Goal: Information Seeking & Learning: Learn about a topic

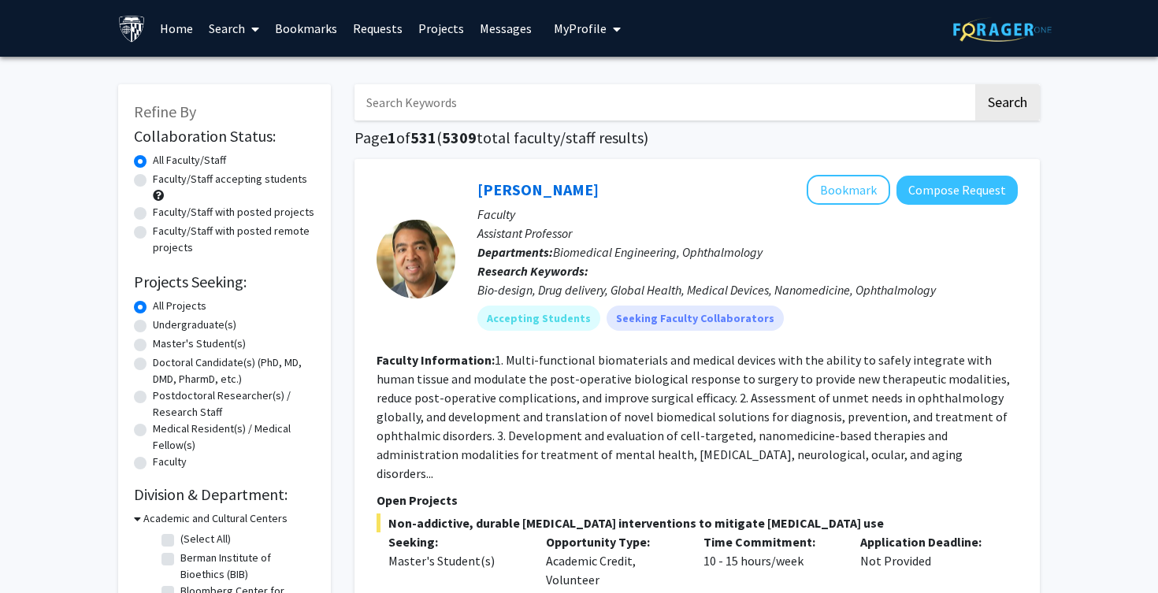
click at [182, 326] on label "Undergraduate(s)" at bounding box center [194, 325] width 83 height 17
click at [163, 326] on input "Undergraduate(s)" at bounding box center [158, 322] width 10 height 10
radio input "true"
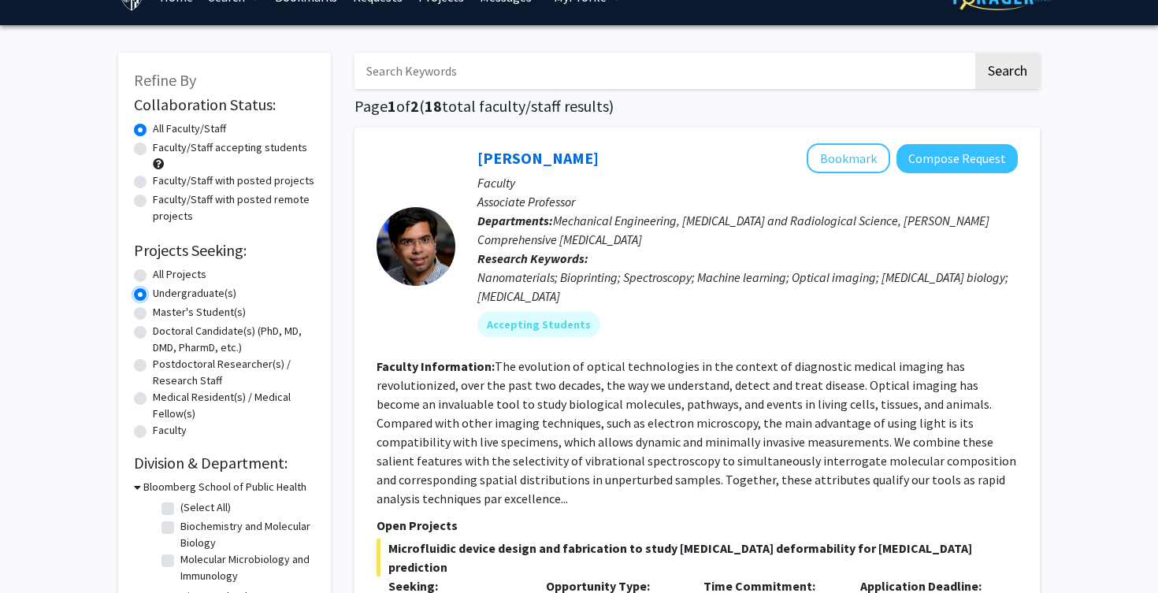
scroll to position [35, 0]
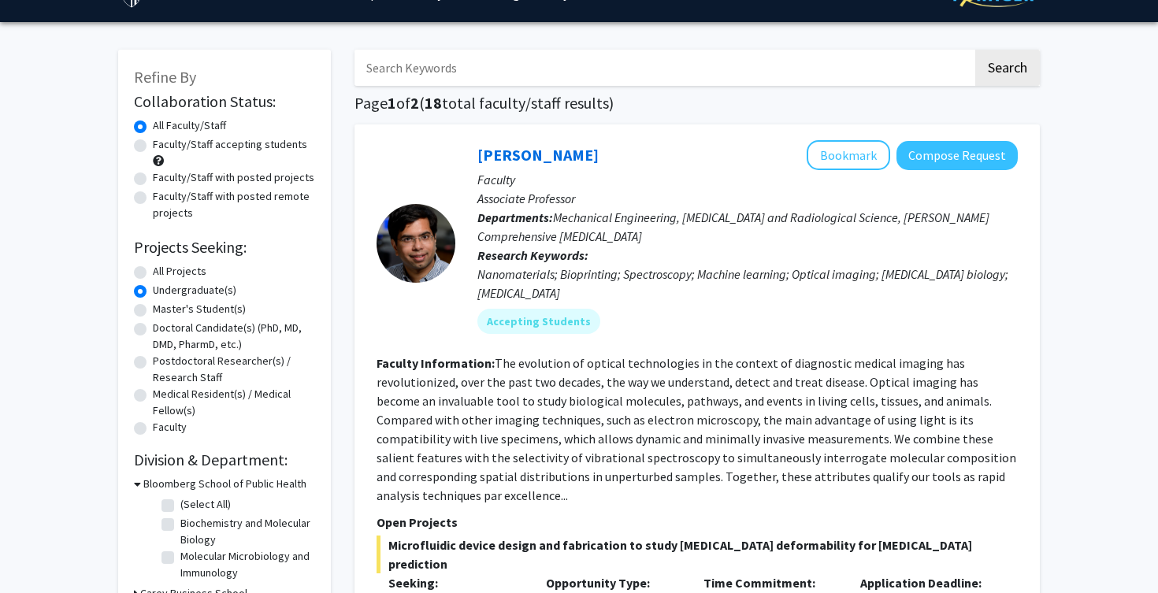
click at [273, 144] on label "Faculty/Staff accepting students" at bounding box center [230, 144] width 154 height 17
click at [163, 144] on input "Faculty/Staff accepting students" at bounding box center [158, 141] width 10 height 10
radio input "true"
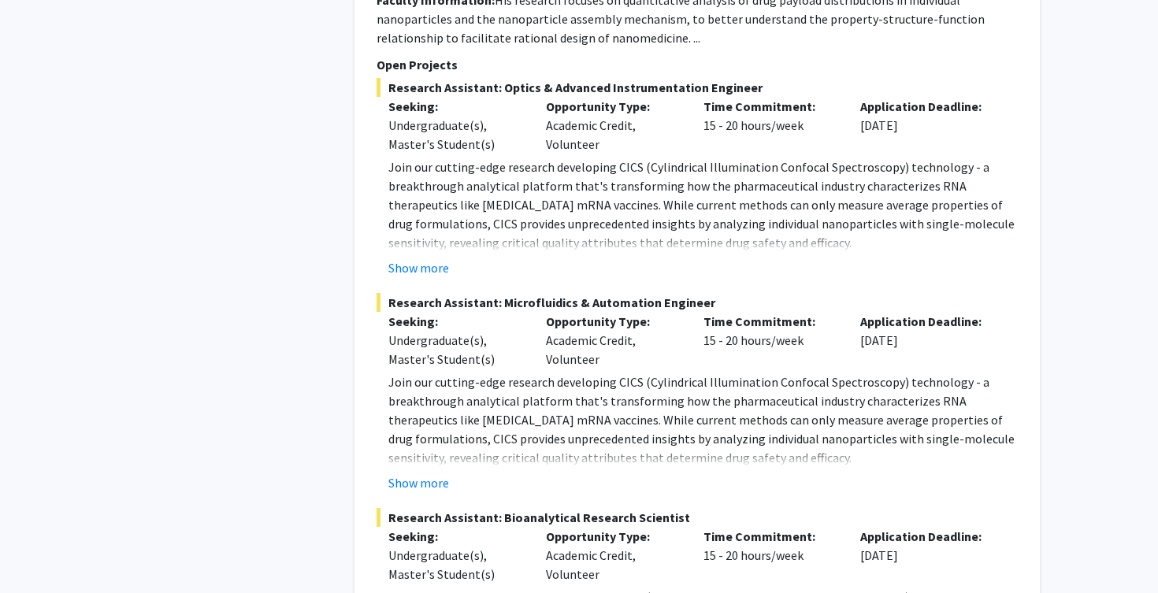
scroll to position [6727, 0]
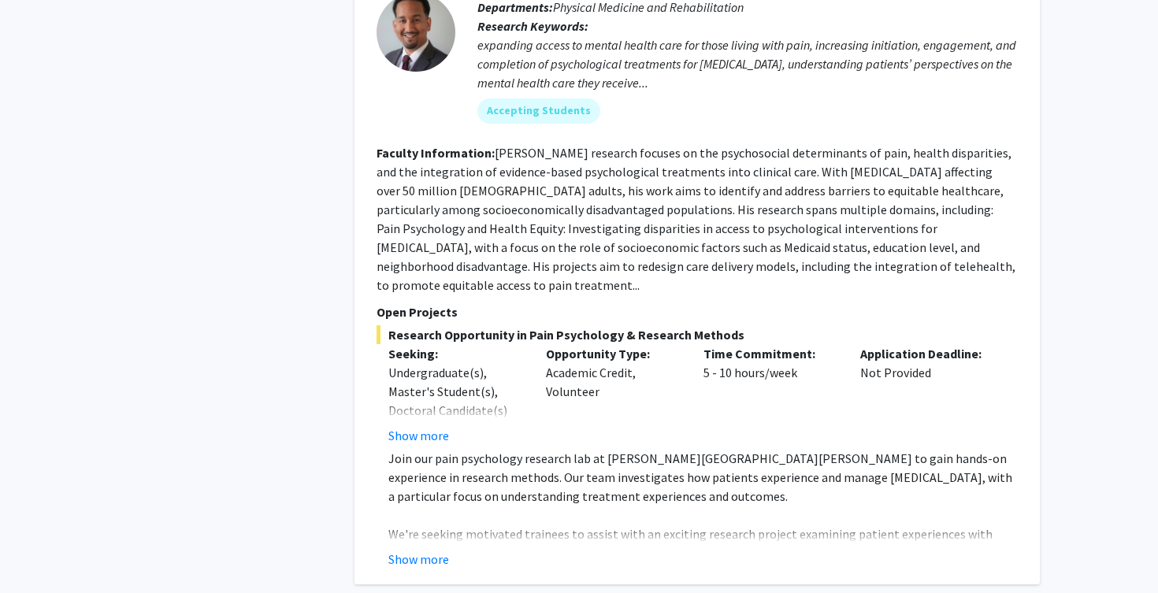
scroll to position [4290, 0]
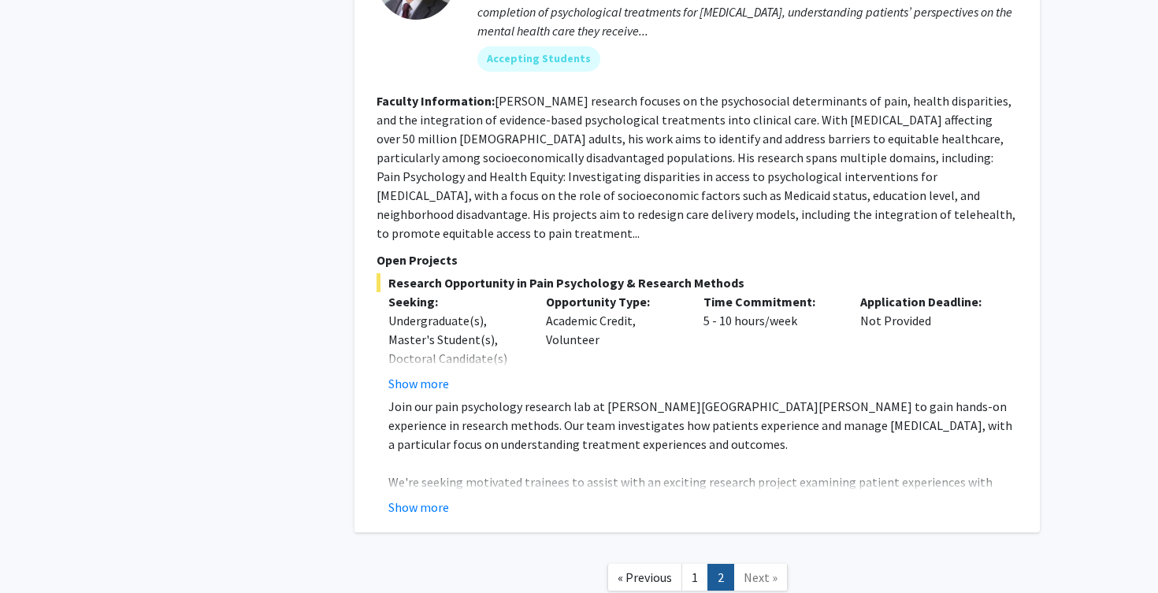
click at [763, 569] on span "Next »" at bounding box center [761, 577] width 34 height 16
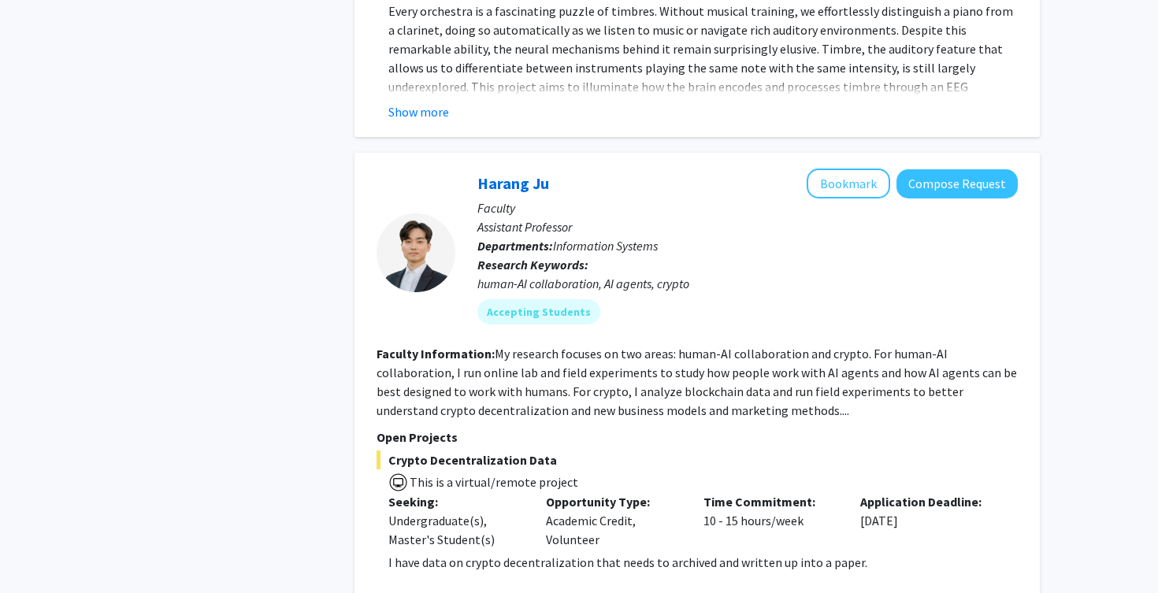
scroll to position [2488, 0]
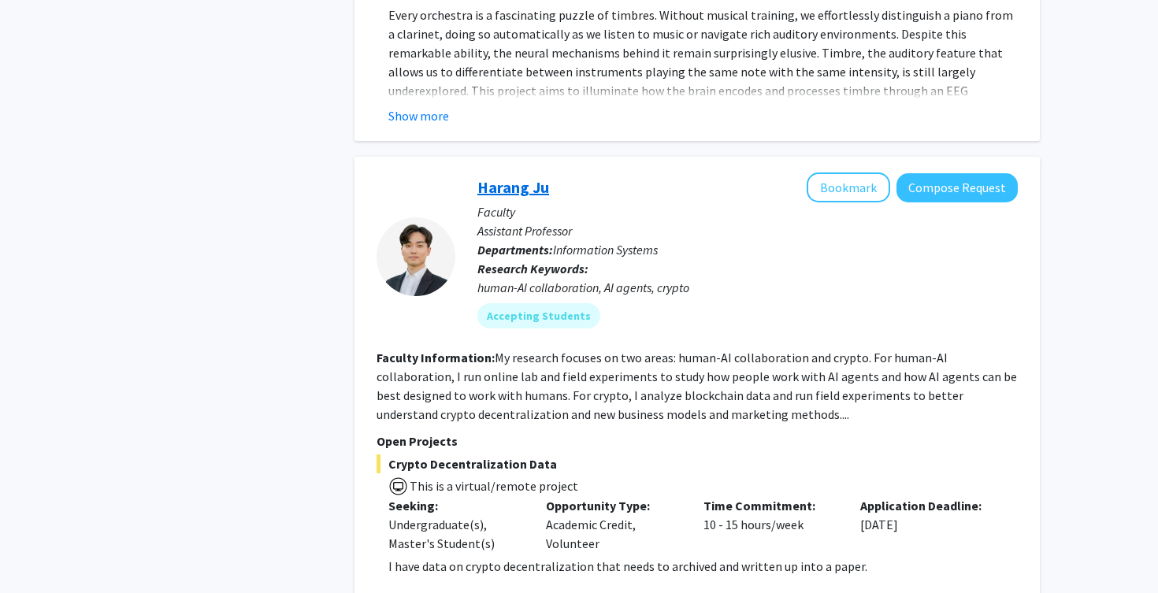
click at [515, 177] on link "Harang Ju" at bounding box center [513, 187] width 72 height 20
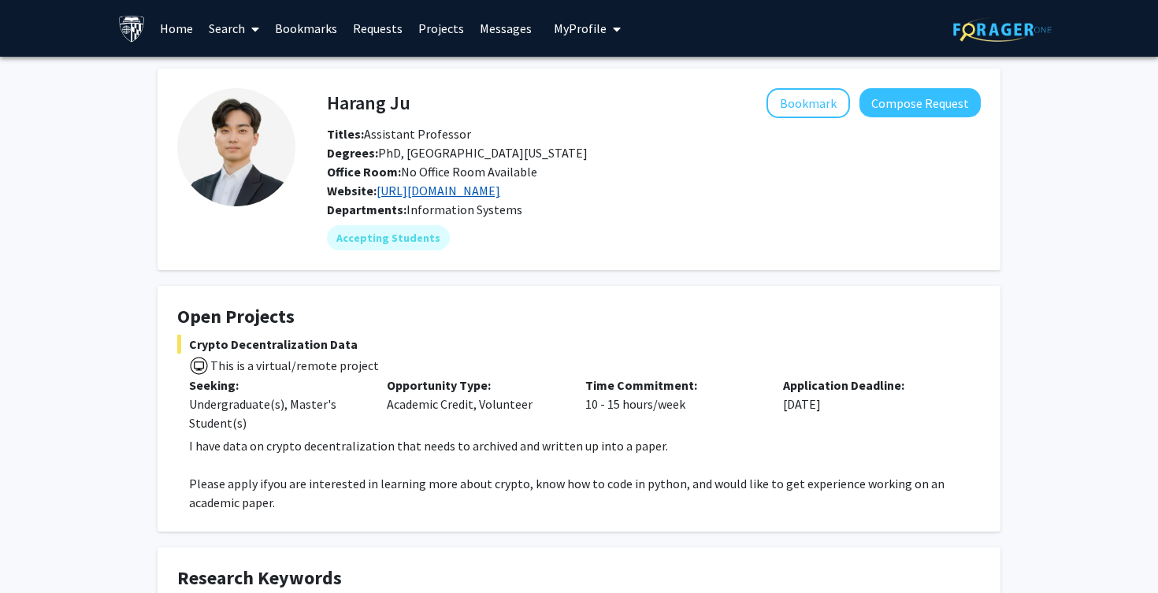
click at [482, 191] on link "[URL][DOMAIN_NAME]" at bounding box center [438, 191] width 124 height 16
click at [427, 106] on div "Bookmark Compose Request" at bounding box center [695, 103] width 570 height 30
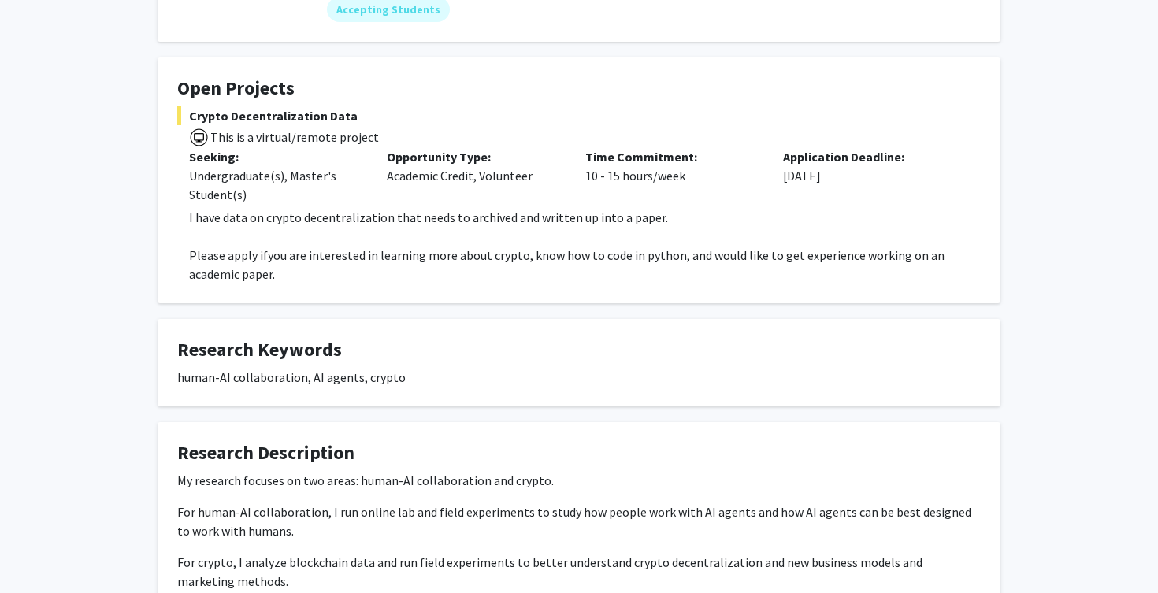
scroll to position [357, 0]
